Goal: Information Seeking & Learning: Learn about a topic

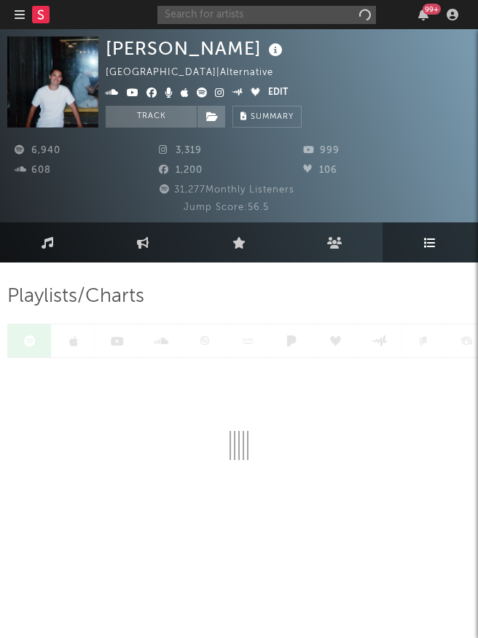
click at [301, 20] on input "text" at bounding box center [266, 15] width 219 height 18
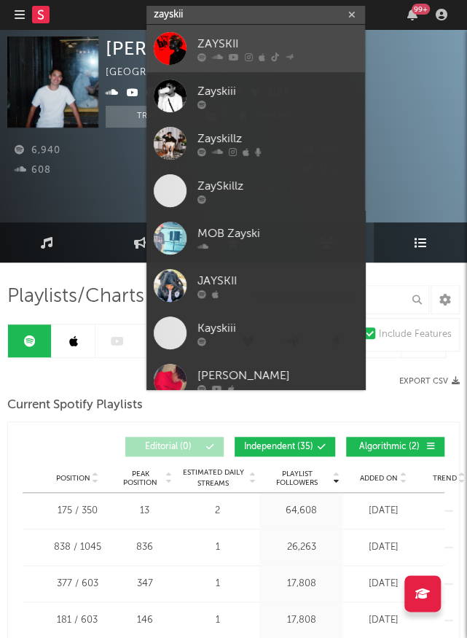
type input "zayskii"
click at [284, 39] on div "ZAYSKII" at bounding box center [277, 43] width 160 height 17
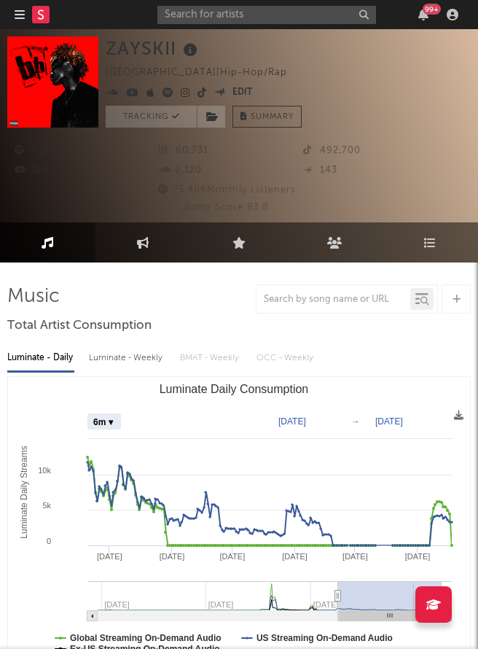
select select "6m"
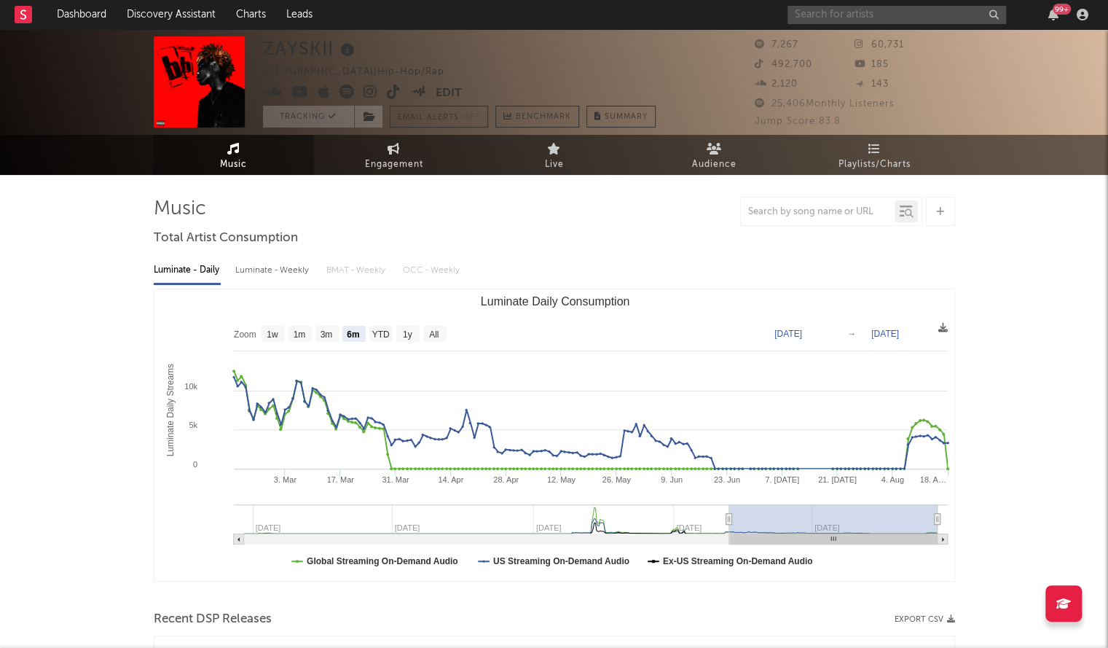
click at [477, 12] on input "text" at bounding box center [897, 15] width 219 height 18
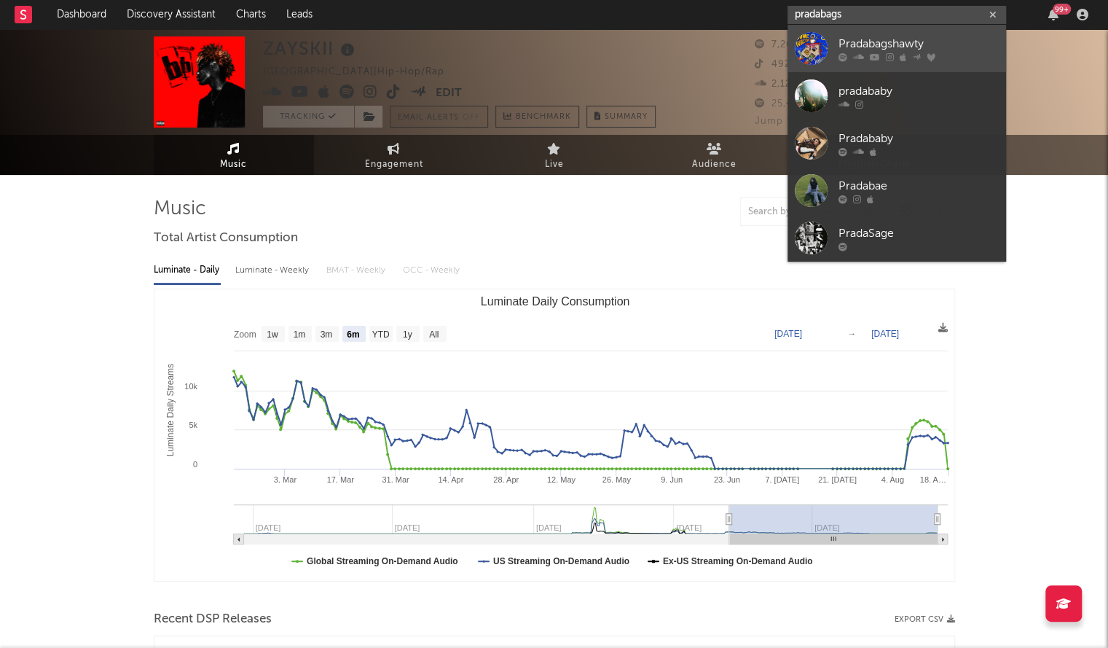
type input "pradabags"
click at [477, 44] on div at bounding box center [811, 48] width 33 height 33
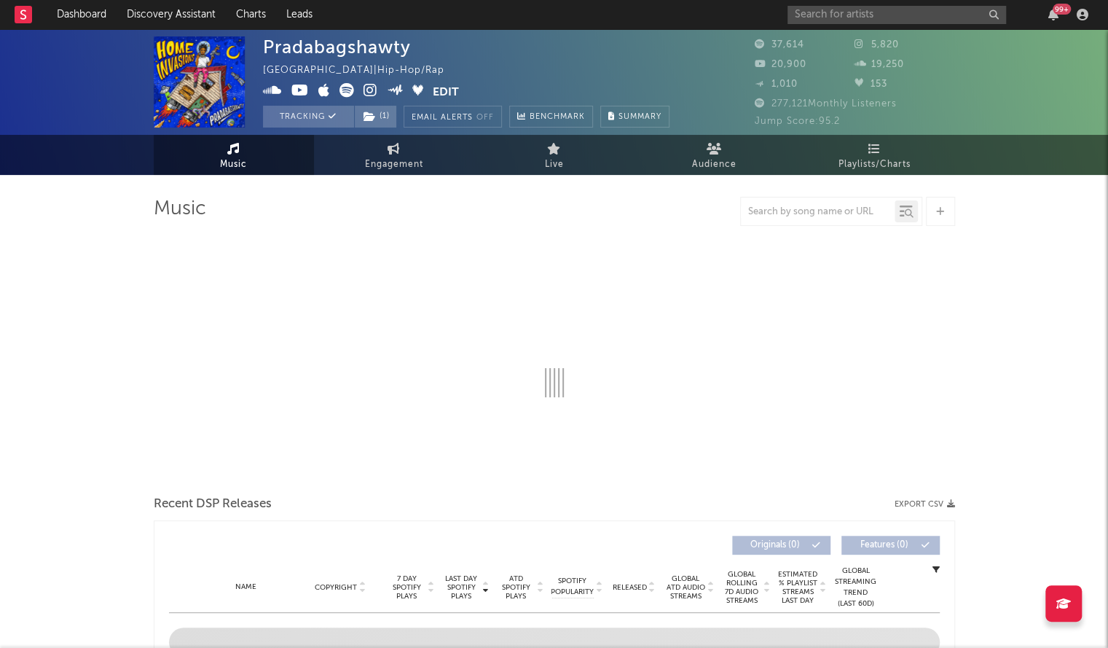
select select "6m"
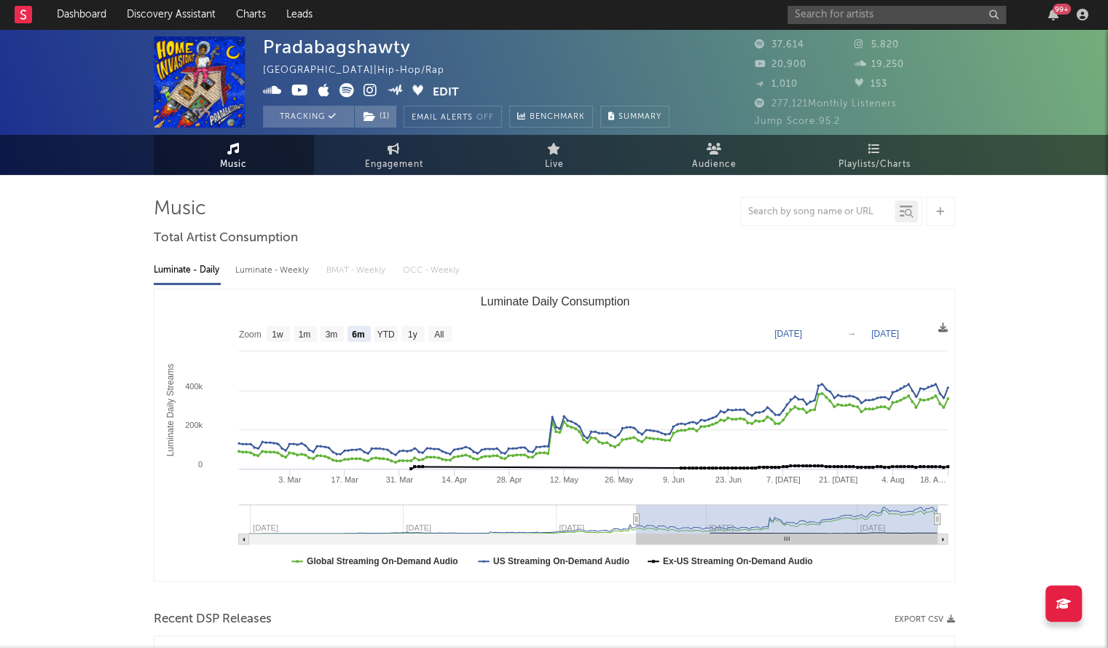
click at [382, 46] on div "Pradabagshawty" at bounding box center [337, 46] width 148 height 21
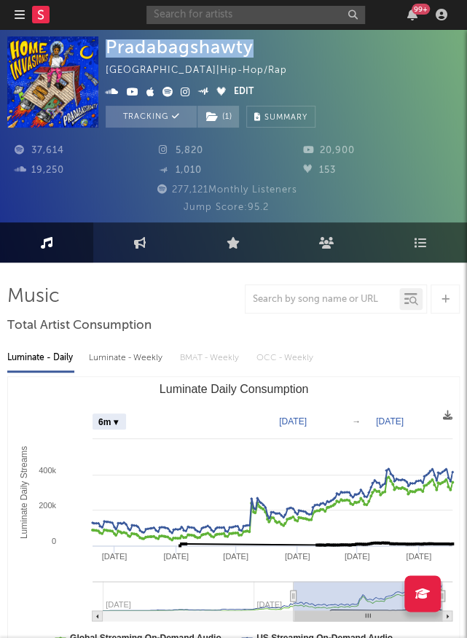
click at [202, 23] on input "text" at bounding box center [255, 15] width 219 height 18
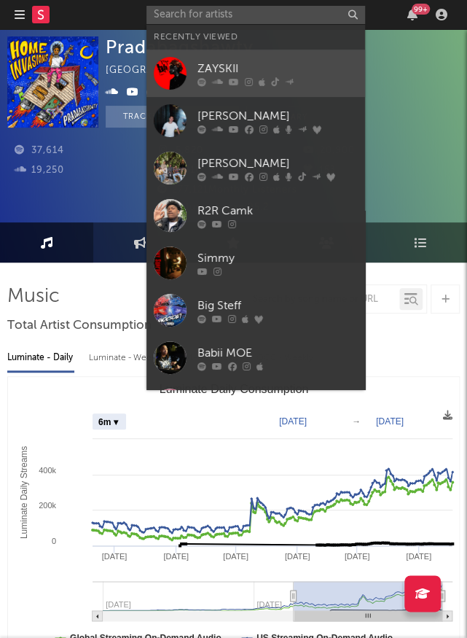
click at [249, 66] on div "ZAYSKII" at bounding box center [277, 68] width 160 height 17
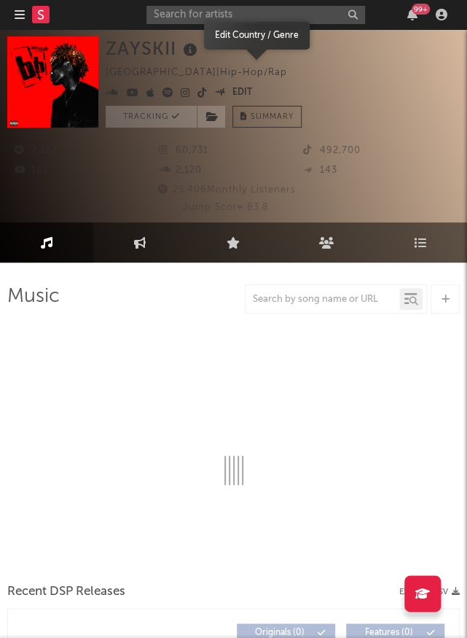
click at [182, 50] on icon at bounding box center [190, 50] width 21 height 20
select select "6m"
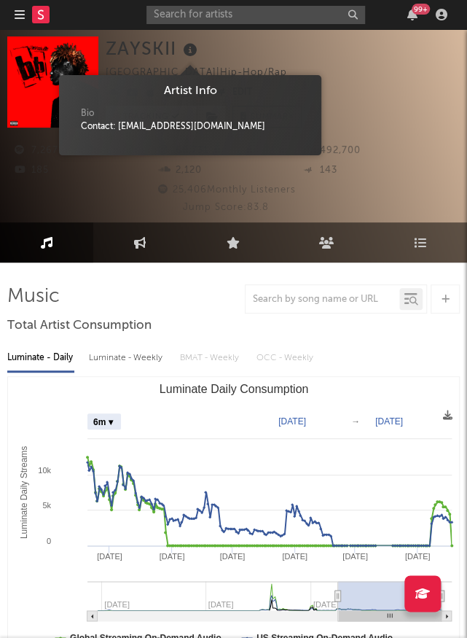
click at [276, 24] on div "99 +" at bounding box center [299, 14] width 306 height 29
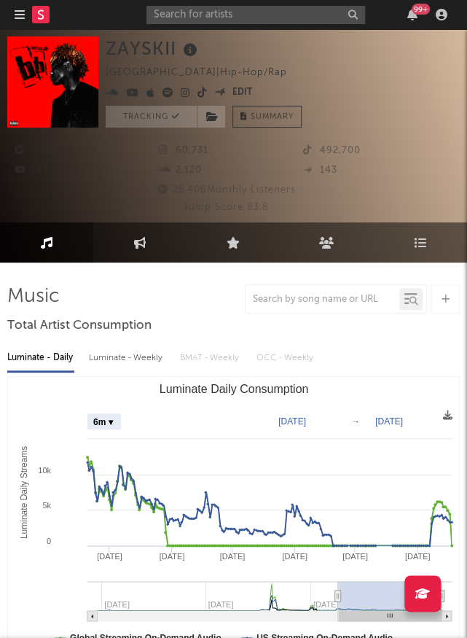
click at [262, 25] on div "99 +" at bounding box center [299, 14] width 306 height 29
click at [230, 15] on input "text" at bounding box center [255, 15] width 219 height 18
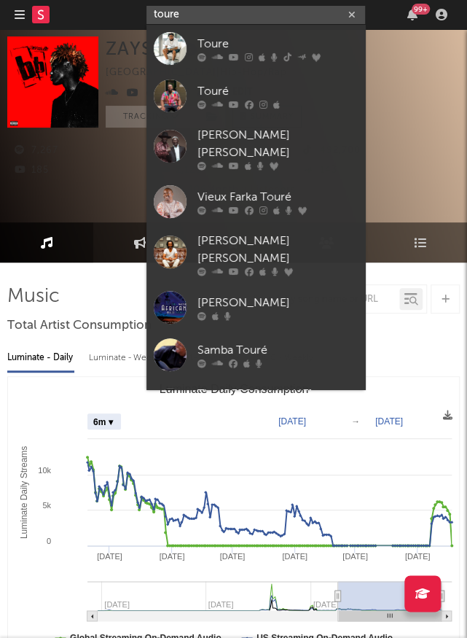
type input "toure"
click at [161, 55] on div at bounding box center [170, 48] width 33 height 33
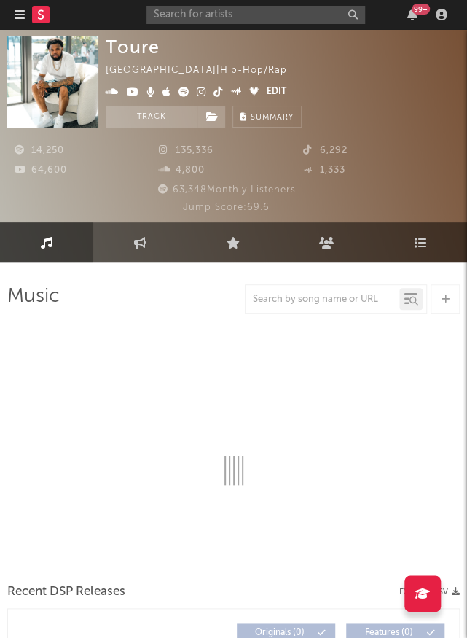
click at [134, 51] on div "Toure" at bounding box center [133, 46] width 54 height 21
select select "6m"
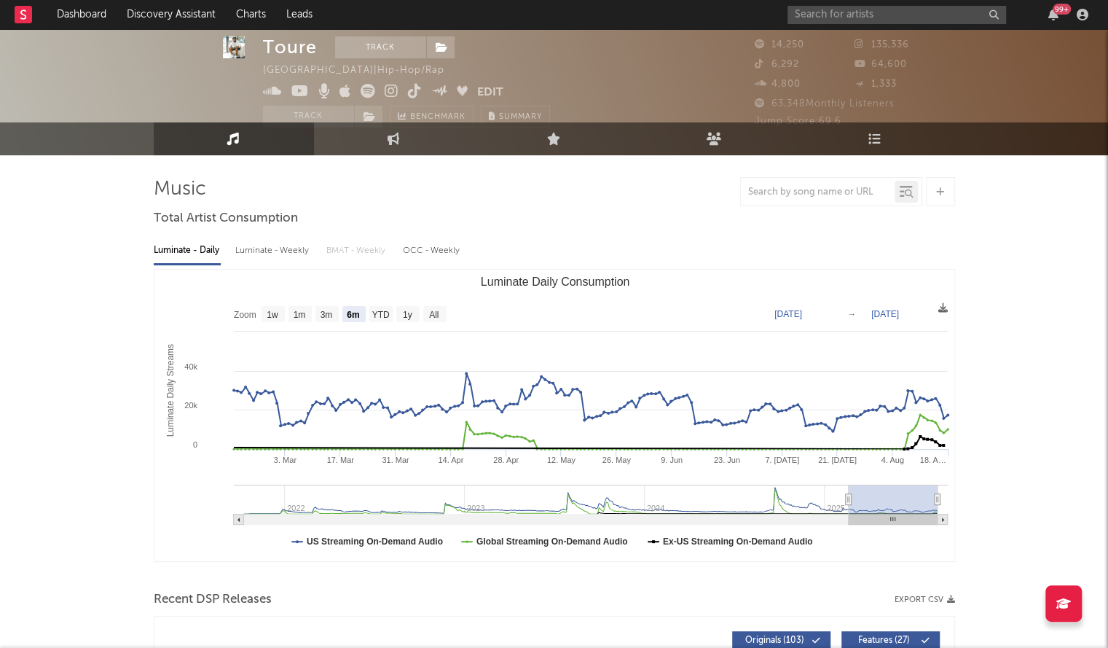
scroll to position [20, 0]
